Goal: Information Seeking & Learning: Learn about a topic

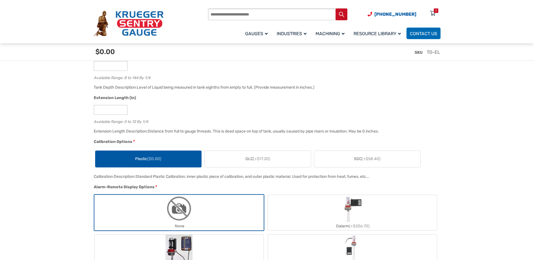
scroll to position [394, 0]
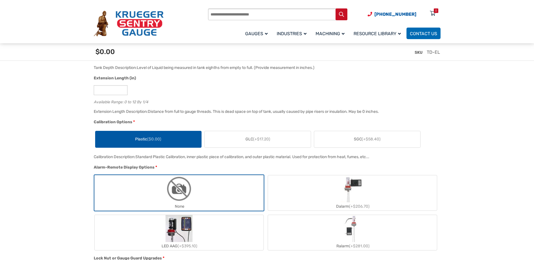
click at [284, 143] on label "GLC (+$17.20)" at bounding box center [258, 139] width 106 height 16
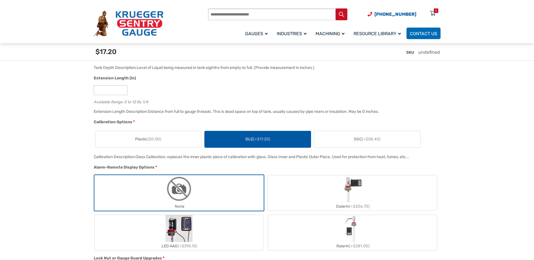
click at [347, 141] on label "SGC (+$58.40)" at bounding box center [367, 139] width 106 height 16
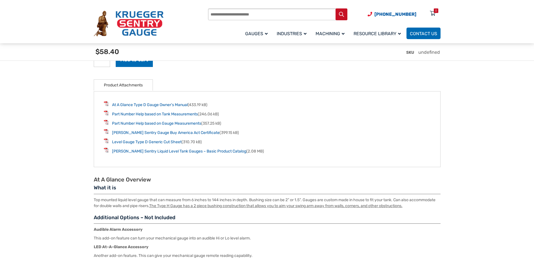
scroll to position [824, 0]
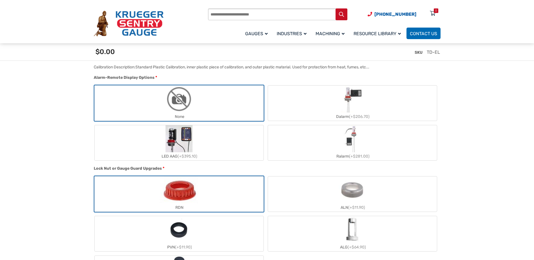
scroll to position [676, 0]
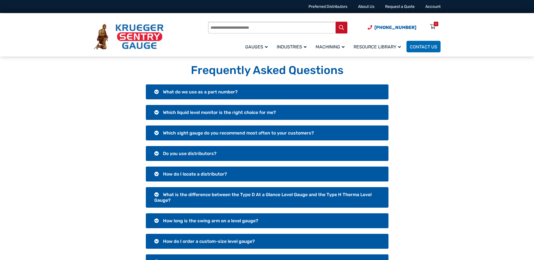
click at [248, 194] on span "What is the difference between the Type D At a Glance Level Gauge and the Type …" at bounding box center [262, 197] width 217 height 11
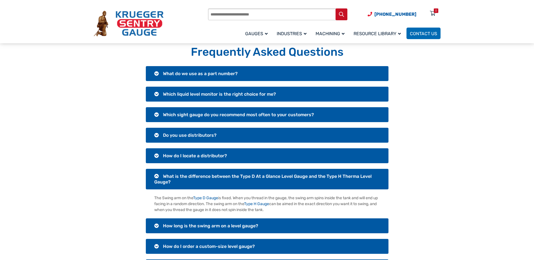
scroll to position [28, 0]
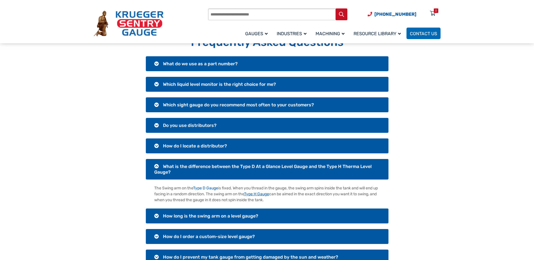
click at [269, 194] on link "Type H Gauge" at bounding box center [256, 194] width 25 height 5
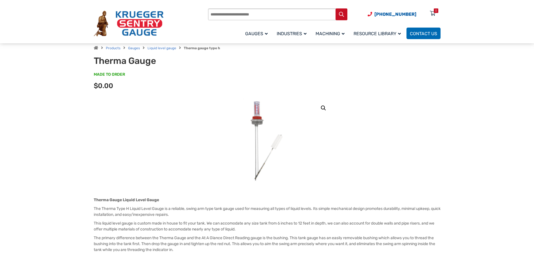
scroll to position [28, 0]
